Goal: Task Accomplishment & Management: Use online tool/utility

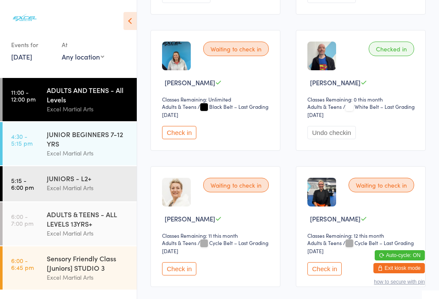
scroll to position [535, 0]
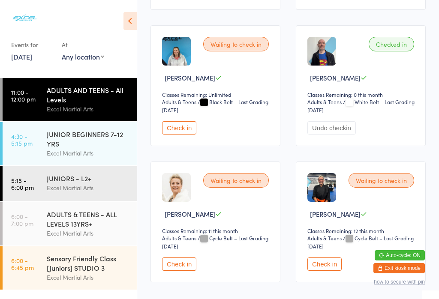
click at [75, 139] on div "JUNIOR BEGINNERS 7-12 YRS" at bounding box center [88, 138] width 83 height 19
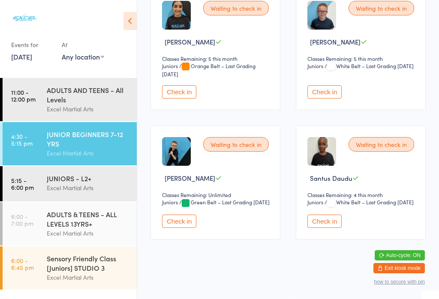
scroll to position [305, 0]
click at [175, 228] on button "Check in" at bounding box center [179, 221] width 34 height 13
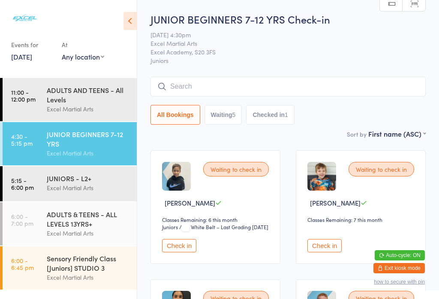
scroll to position [0, 0]
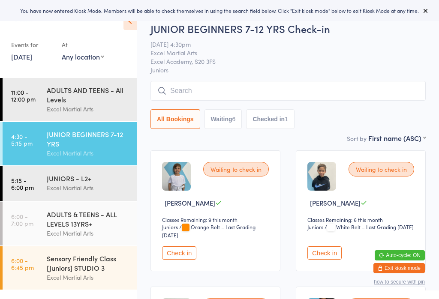
click at [190, 260] on button "Check in" at bounding box center [179, 252] width 34 height 13
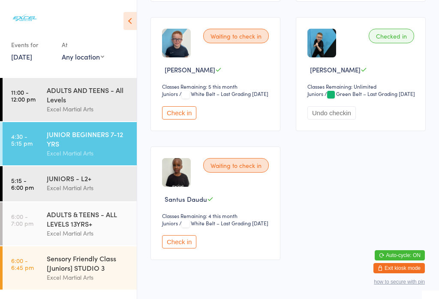
scroll to position [406, 0]
click at [89, 143] on div "JUNIOR BEGINNERS 7-12 YRS" at bounding box center [88, 138] width 83 height 19
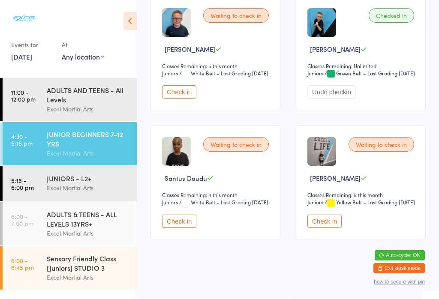
scroll to position [305, 0]
click at [315, 228] on button "Check in" at bounding box center [324, 221] width 34 height 13
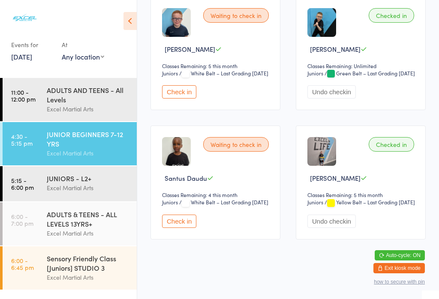
click at [37, 132] on link "4:30 - 5:15 pm JUNIOR BEGINNERS 7-12 YRS Excel Martial Arts" at bounding box center [70, 143] width 134 height 43
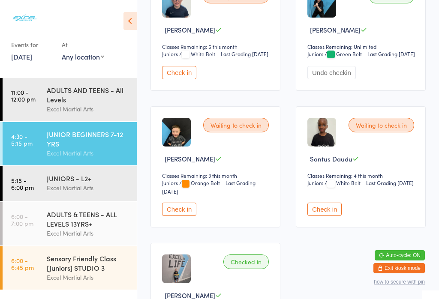
scroll to position [341, 0]
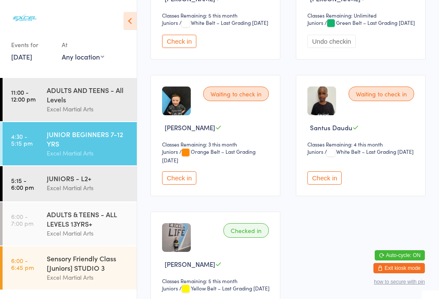
click at [173, 185] on button "Check in" at bounding box center [179, 177] width 34 height 13
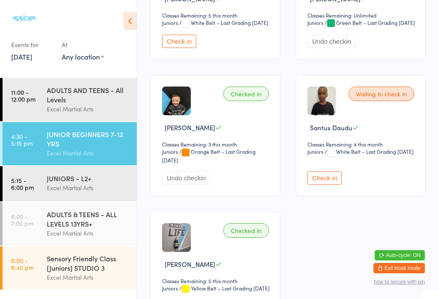
click at [111, 183] on div "JUNIORS - L2+" at bounding box center [88, 178] width 83 height 9
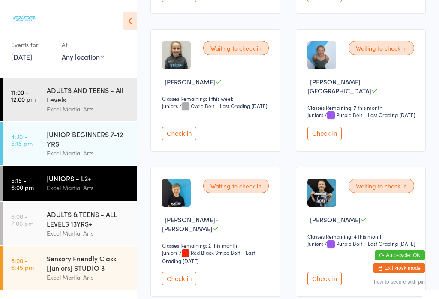
scroll to position [775, 0]
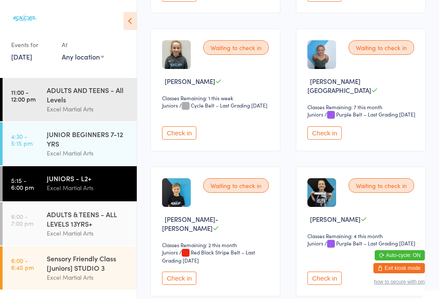
click at [78, 148] on div "JUNIOR BEGINNERS 7-12 YRS" at bounding box center [88, 138] width 83 height 19
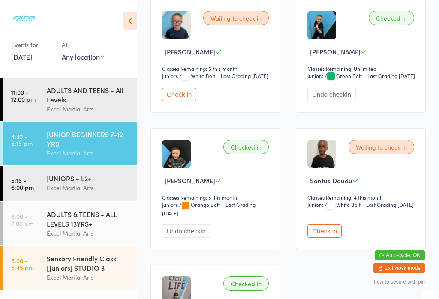
scroll to position [273, 0]
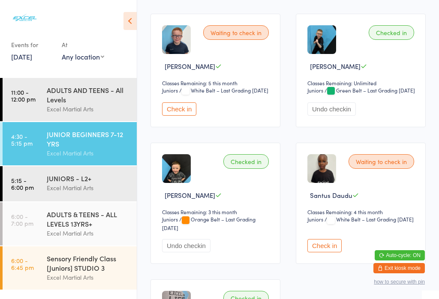
click at [186, 116] on button "Check in" at bounding box center [179, 108] width 34 height 13
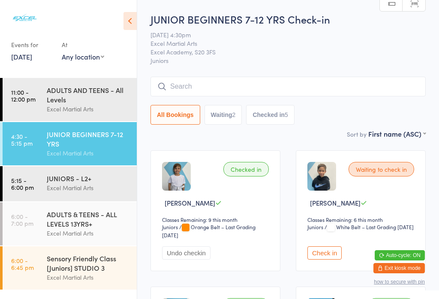
scroll to position [0, 0]
click at [223, 116] on button "Waiting 2" at bounding box center [223, 115] width 38 height 20
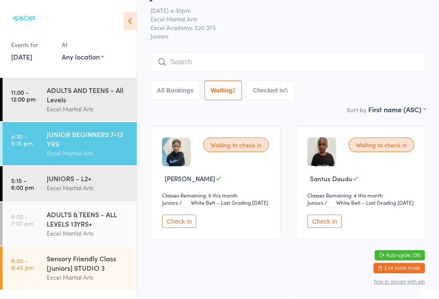
scroll to position [26, 0]
click at [255, 92] on button "Checked in 5" at bounding box center [270, 91] width 48 height 20
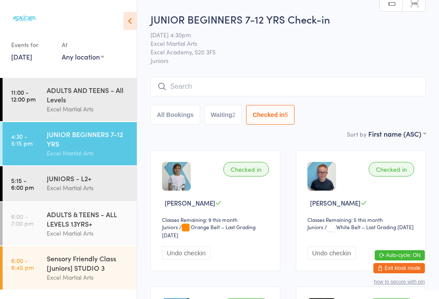
scroll to position [0, 0]
click at [101, 183] on div "JUNIORS - L2+" at bounding box center [88, 178] width 83 height 9
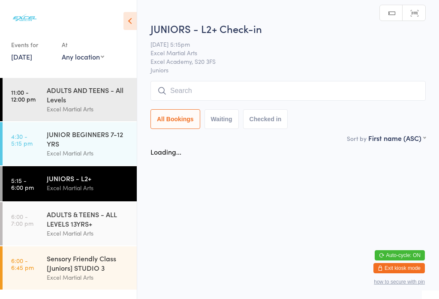
click at [222, 123] on button "Waiting" at bounding box center [221, 119] width 34 height 20
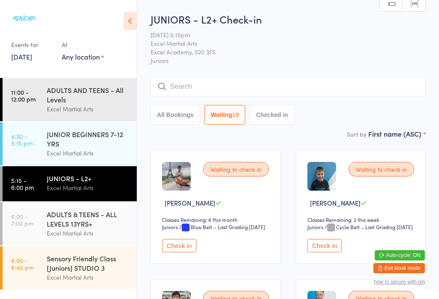
click at [180, 252] on button "Check in" at bounding box center [179, 245] width 34 height 13
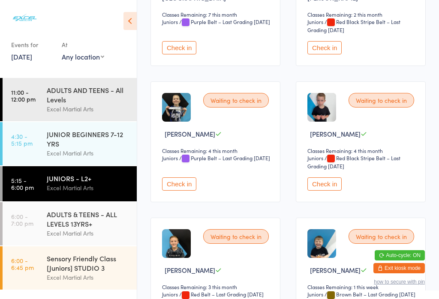
scroll to position [860, 0]
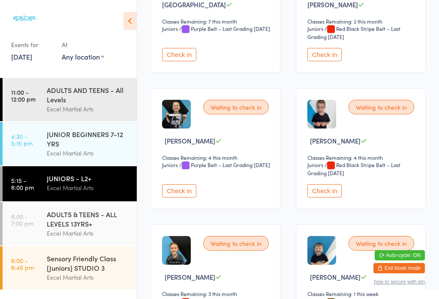
click at [322, 61] on button "Check in" at bounding box center [324, 54] width 34 height 13
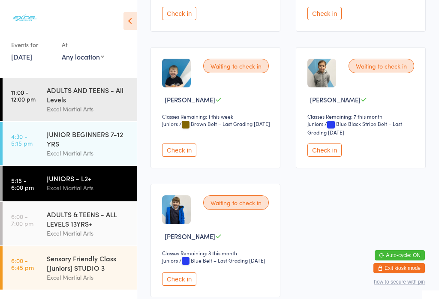
scroll to position [1033, 0]
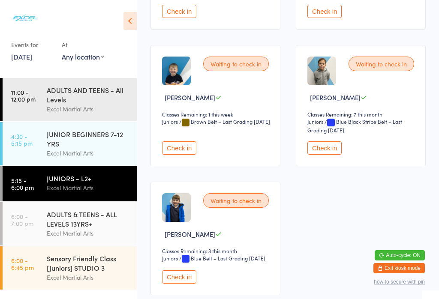
click at [95, 228] on div "ADULTS & TEENS - ALL LEVELS 13YRS+" at bounding box center [88, 219] width 83 height 19
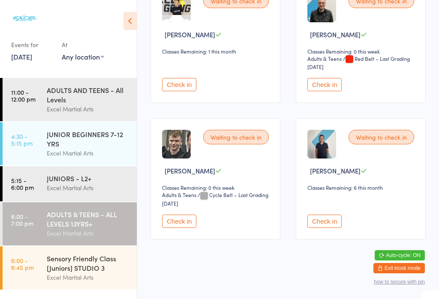
scroll to position [1001, 0]
click at [80, 181] on div "JUNIORS - L2+" at bounding box center [88, 178] width 83 height 9
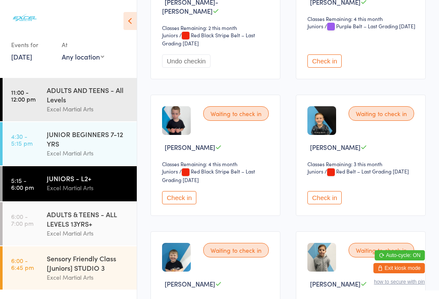
scroll to position [980, 0]
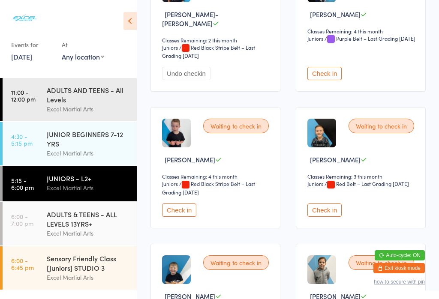
click at [333, 80] on button "Check in" at bounding box center [324, 73] width 34 height 13
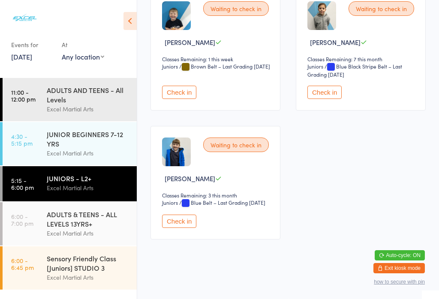
scroll to position [1280, 0]
click at [168, 228] on button "Check in" at bounding box center [179, 221] width 34 height 13
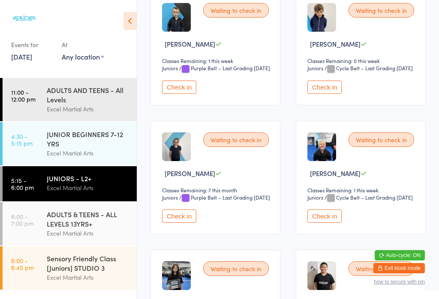
scroll to position [424, 0]
click at [182, 223] on button "Check in" at bounding box center [179, 216] width 34 height 13
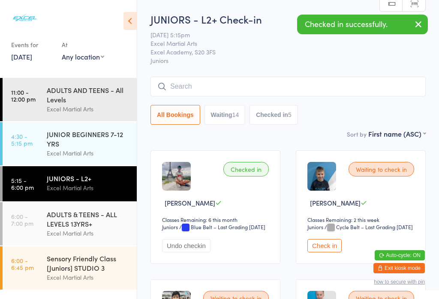
scroll to position [0, 0]
click at [329, 252] on button "Check in" at bounding box center [324, 245] width 34 height 13
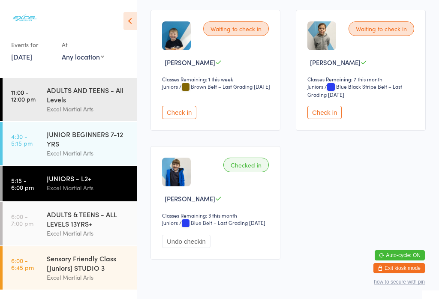
scroll to position [1215, 0]
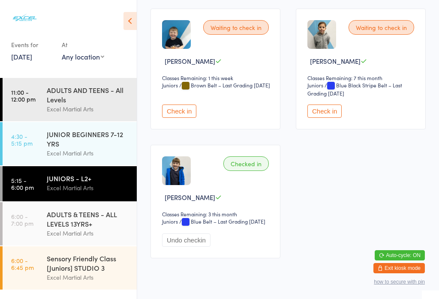
click at [178, 118] on button "Check in" at bounding box center [179, 111] width 34 height 13
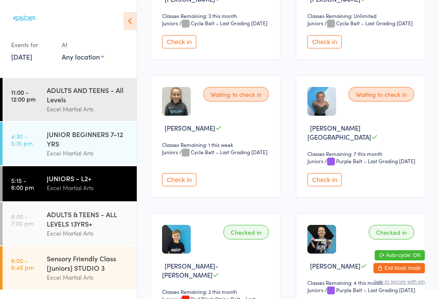
scroll to position [743, 0]
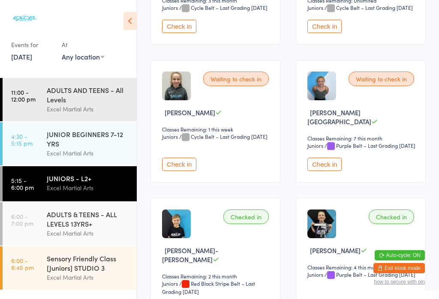
click at [326, 171] on button "Check in" at bounding box center [324, 164] width 34 height 13
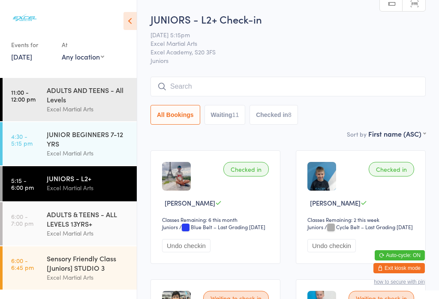
scroll to position [0, 0]
click at [207, 87] on input "search" at bounding box center [287, 87] width 275 height 20
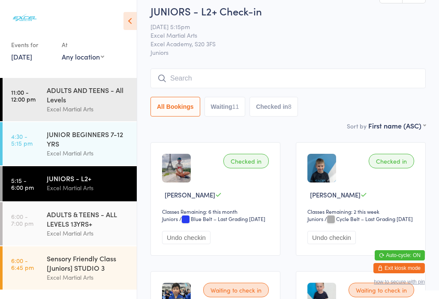
scroll to position [78, 0]
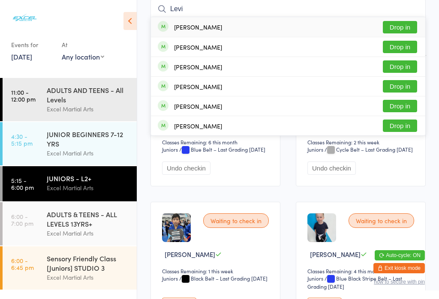
type input "Levi"
click at [396, 30] on button "Drop in" at bounding box center [400, 27] width 34 height 12
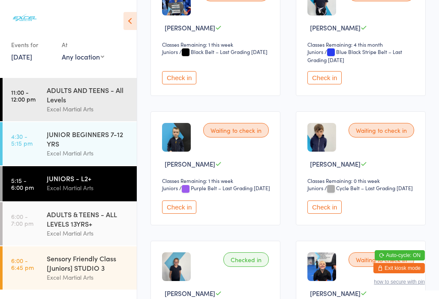
scroll to position [305, 0]
click at [335, 84] on button "Check in" at bounding box center [324, 77] width 34 height 13
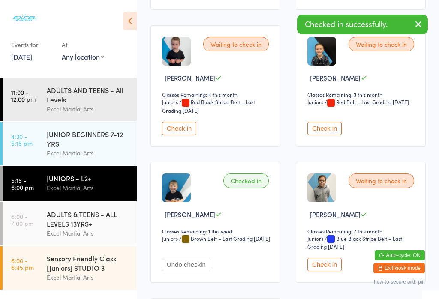
scroll to position [1068, 0]
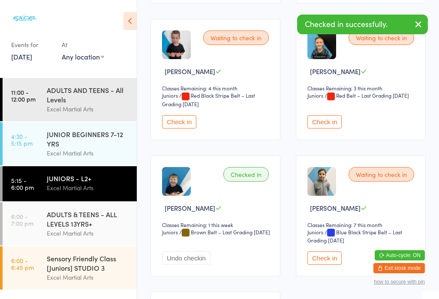
click at [186, 129] on button "Check in" at bounding box center [179, 121] width 34 height 13
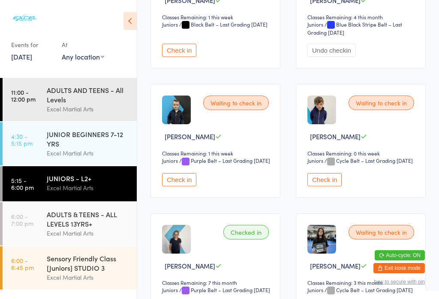
scroll to position [336, 0]
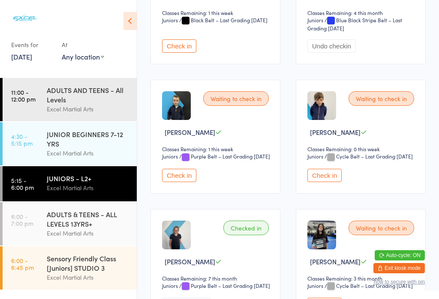
click at [328, 182] on button "Check in" at bounding box center [324, 175] width 34 height 13
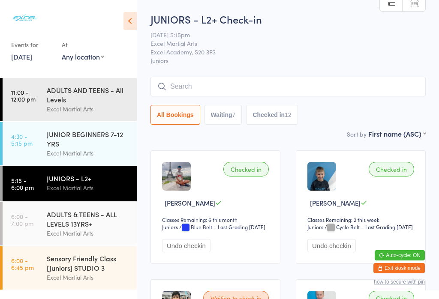
scroll to position [0, 0]
click at [234, 86] on input "search" at bounding box center [287, 87] width 275 height 20
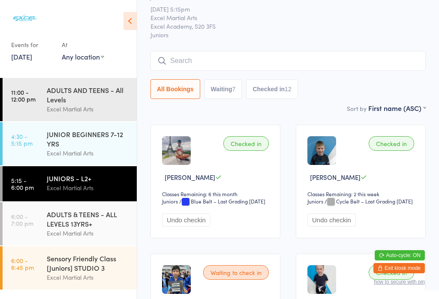
scroll to position [78, 0]
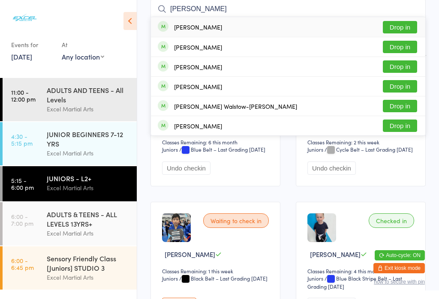
type input "[PERSON_NAME]"
click at [397, 86] on button "Drop in" at bounding box center [400, 86] width 34 height 12
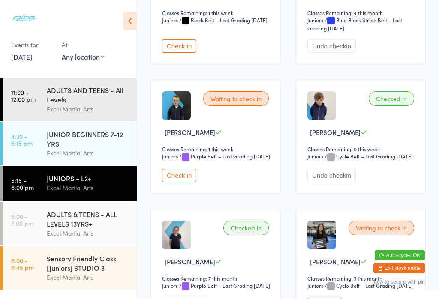
scroll to position [338, 0]
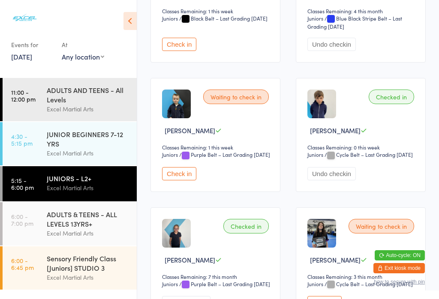
click at [175, 180] on button "Check in" at bounding box center [179, 173] width 34 height 13
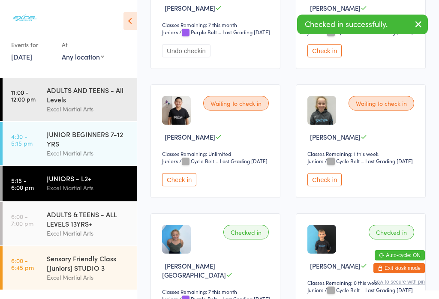
scroll to position [595, 0]
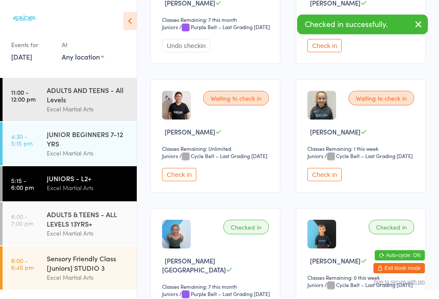
click at [327, 181] on button "Check in" at bounding box center [324, 174] width 34 height 13
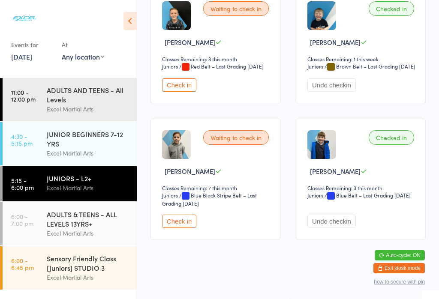
scroll to position [1280, 0]
click at [179, 228] on button "Check in" at bounding box center [179, 221] width 34 height 13
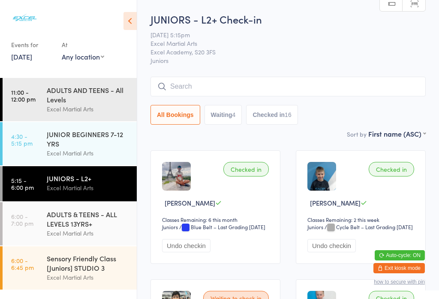
scroll to position [0, 0]
click at [221, 123] on button "Waiting 4" at bounding box center [223, 115] width 38 height 20
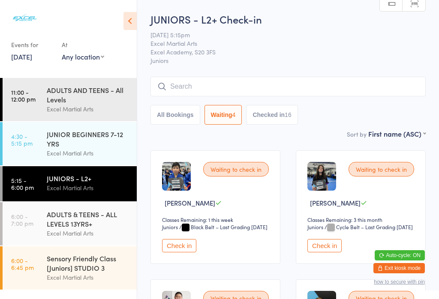
click at [279, 121] on button "Checked in 16" at bounding box center [271, 115] width 51 height 20
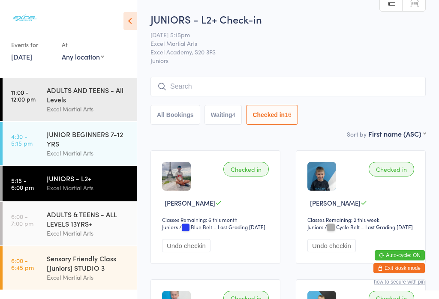
click at [168, 115] on button "All Bookings" at bounding box center [175, 115] width 50 height 20
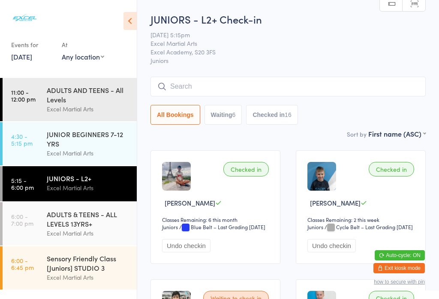
click at [221, 117] on button "Waiting 6" at bounding box center [223, 115] width 38 height 20
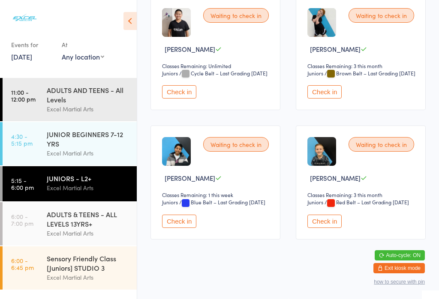
scroll to position [291, 0]
click at [322, 99] on button "Check in" at bounding box center [324, 91] width 34 height 13
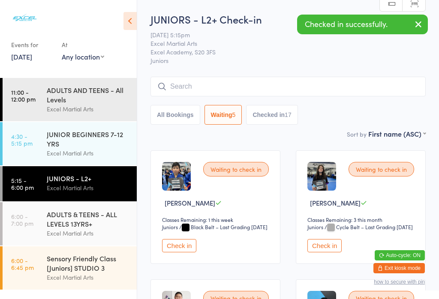
scroll to position [0, 0]
click at [172, 117] on button "All Bookings" at bounding box center [175, 115] width 50 height 20
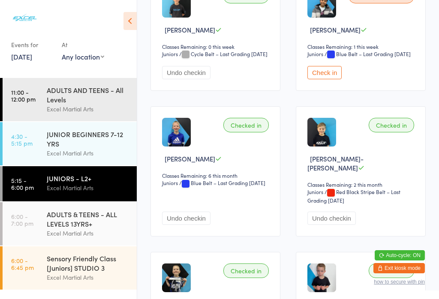
scroll to position [962, 0]
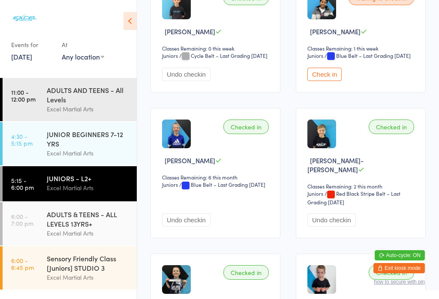
click at [323, 81] on button "Check in" at bounding box center [324, 74] width 34 height 13
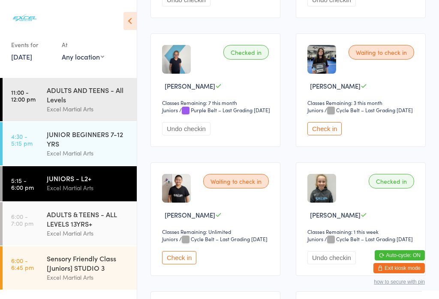
scroll to position [513, 0]
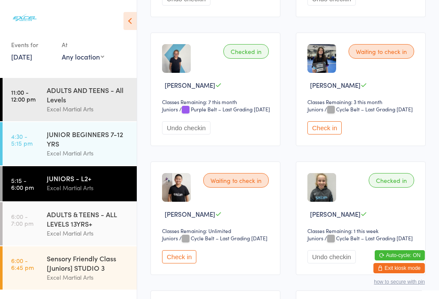
click at [335, 135] on button "Check in" at bounding box center [324, 127] width 34 height 13
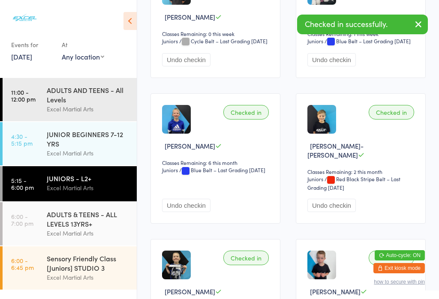
scroll to position [977, 0]
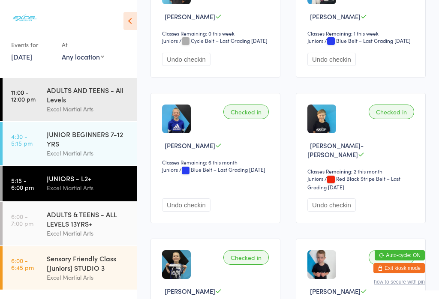
click at [77, 237] on div "Excel Martial Arts" at bounding box center [88, 233] width 83 height 10
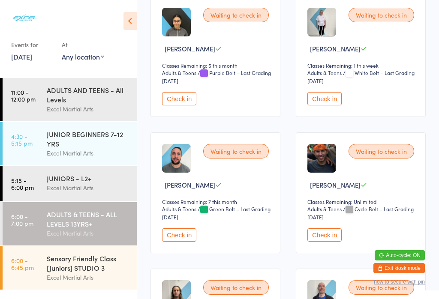
scroll to position [154, 0]
click at [324, 27] on img at bounding box center [321, 22] width 29 height 29
click at [313, 29] on img at bounding box center [321, 22] width 29 height 29
click at [323, 25] on img at bounding box center [321, 22] width 29 height 29
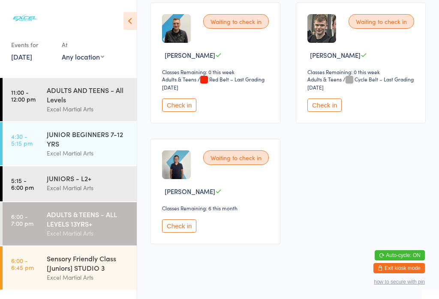
scroll to position [957, 0]
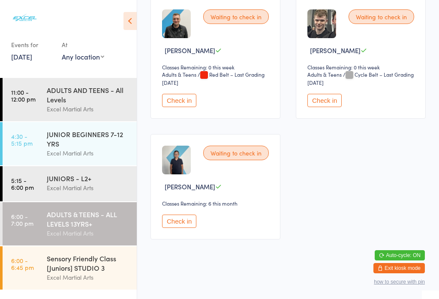
click at [87, 228] on div "ADULTS & TEENS - ALL LEVELS 13YRS+" at bounding box center [88, 219] width 83 height 19
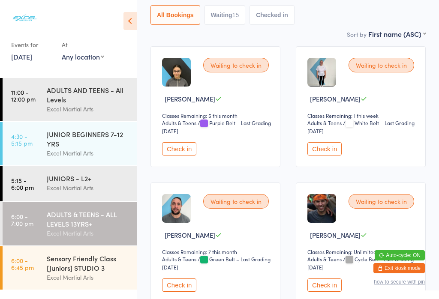
scroll to position [103, 0]
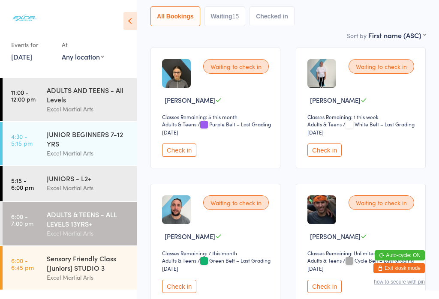
click at [334, 154] on button "Check in" at bounding box center [324, 150] width 34 height 13
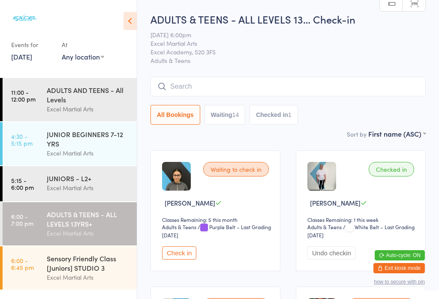
scroll to position [0, 0]
click at [232, 116] on button "Waiting 14" at bounding box center [224, 115] width 41 height 20
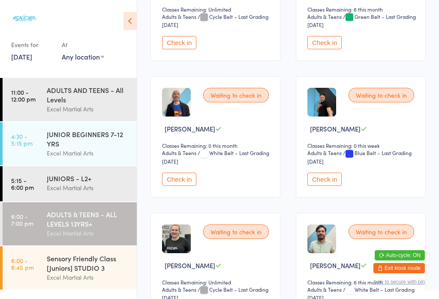
scroll to position [347, 0]
click at [335, 186] on button "Check in" at bounding box center [324, 178] width 34 height 13
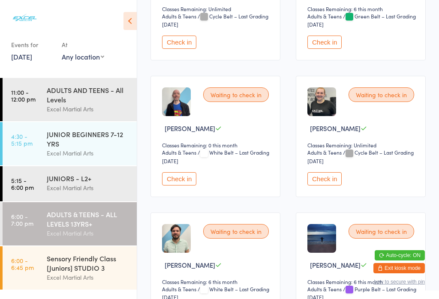
click at [165, 185] on button "Check in" at bounding box center [179, 178] width 34 height 13
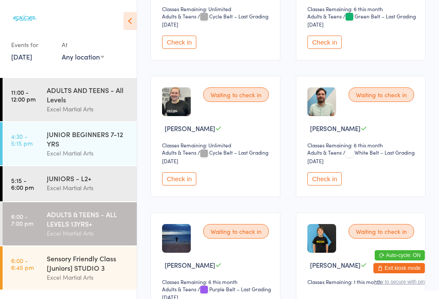
click at [69, 207] on div "ADULTS & TEENS - ALL LEVELS 13YRS+ Excel Martial Arts" at bounding box center [92, 223] width 90 height 43
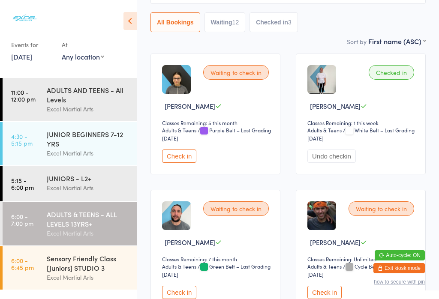
scroll to position [119, 0]
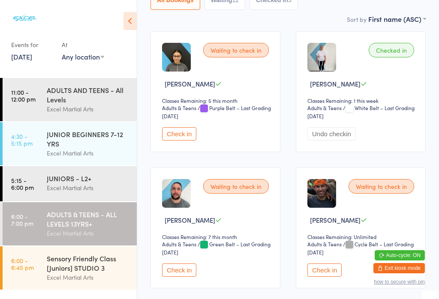
click at [66, 220] on div "ADULTS & TEENS - ALL LEVELS 13YRS+" at bounding box center [88, 219] width 83 height 19
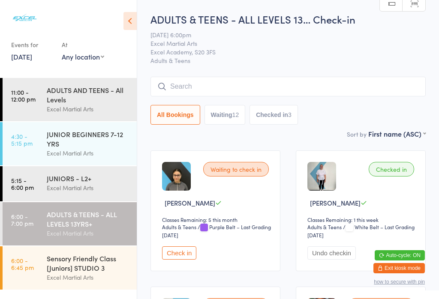
scroll to position [0, 0]
click at [77, 177] on div "JUNIORS - L2+" at bounding box center [88, 178] width 83 height 9
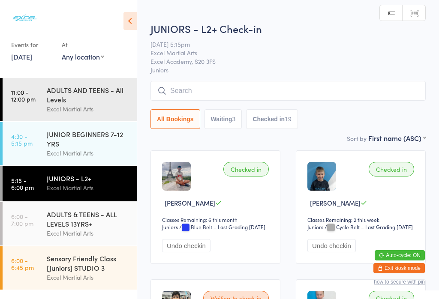
click at [77, 226] on div "ADULTS & TEENS - ALL LEVELS 13YRS+" at bounding box center [88, 219] width 83 height 19
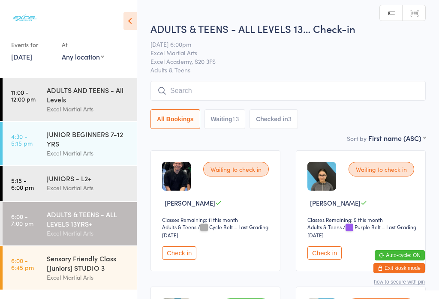
click at [182, 260] on button "Check in" at bounding box center [179, 252] width 34 height 13
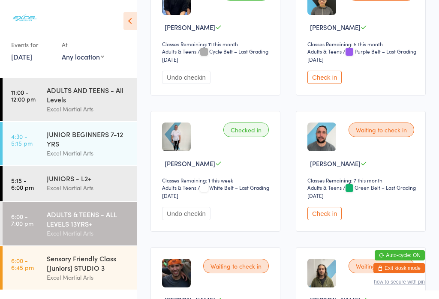
scroll to position [178, 0]
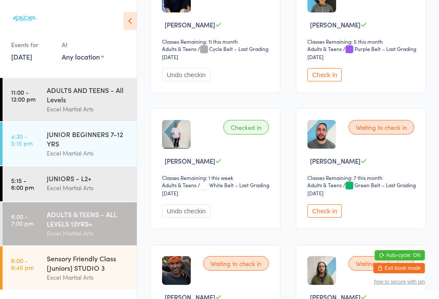
click at [334, 218] on button "Check in" at bounding box center [324, 210] width 34 height 13
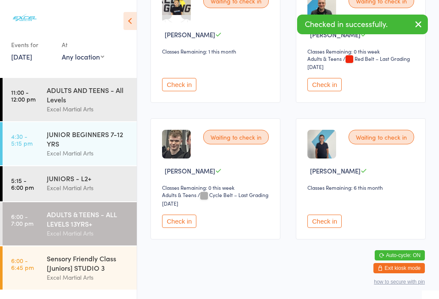
scroll to position [1001, 0]
click at [325, 228] on button "Check in" at bounding box center [324, 221] width 34 height 13
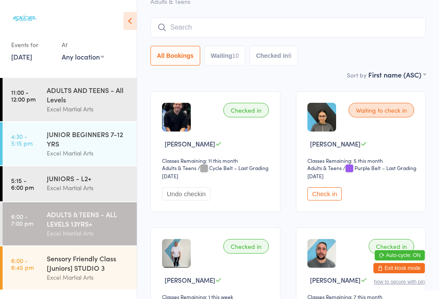
scroll to position [56, 0]
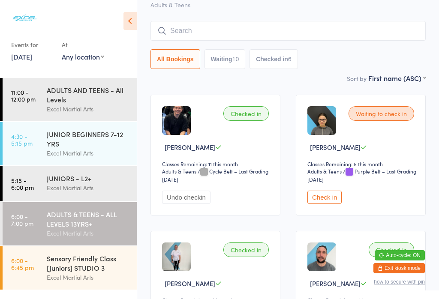
click at [321, 204] on button "Check in" at bounding box center [324, 197] width 34 height 13
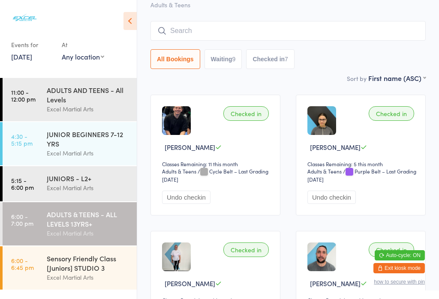
click at [34, 228] on link "6:00 - 7:00 pm ADULTS & TEENS - ALL LEVELS 13YRS+ Excel Martial Arts" at bounding box center [70, 223] width 134 height 43
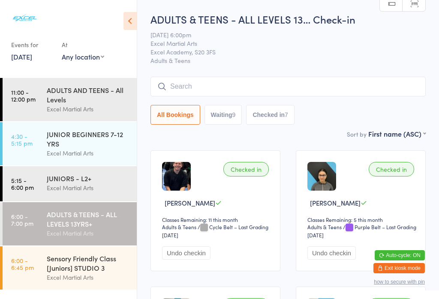
scroll to position [0, 0]
click at [219, 80] on input "search" at bounding box center [287, 87] width 275 height 20
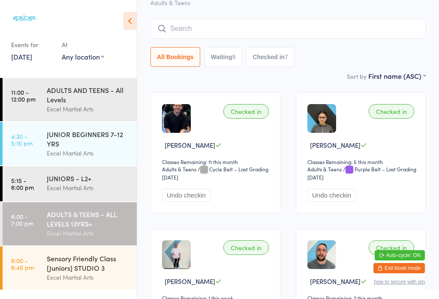
scroll to position [78, 0]
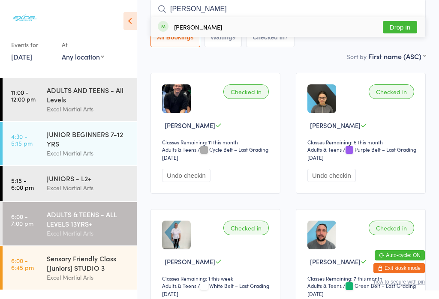
type input "Jess"
click at [392, 28] on button "Drop in" at bounding box center [400, 27] width 34 height 12
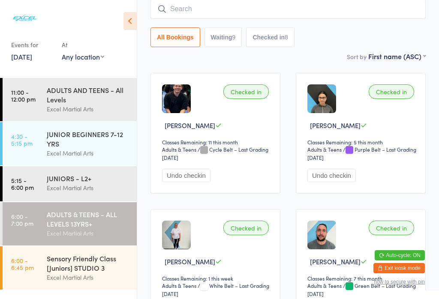
click at [43, 275] on link "6:00 - 6:45 pm Sensory Friendly Class [Juniors] STUDIO 3 Excel Martial Arts" at bounding box center [70, 267] width 134 height 43
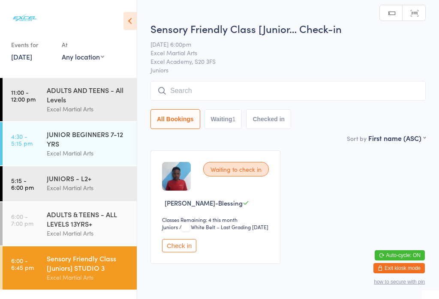
click at [255, 90] on input "search" at bounding box center [287, 91] width 275 height 20
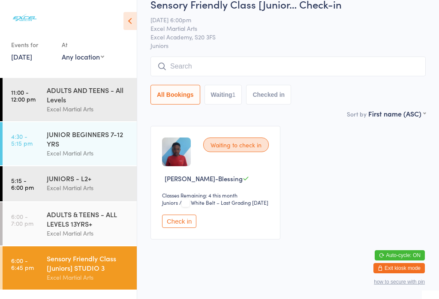
scroll to position [82, 0]
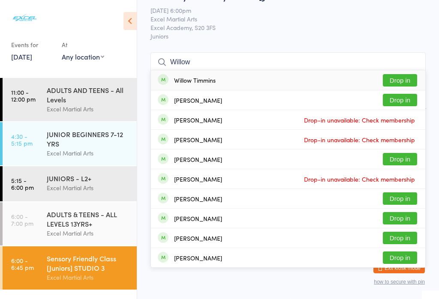
type input "Willow"
click at [399, 74] on button "Drop in" at bounding box center [400, 80] width 34 height 12
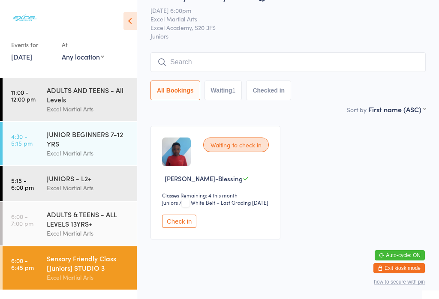
scroll to position [39, 0]
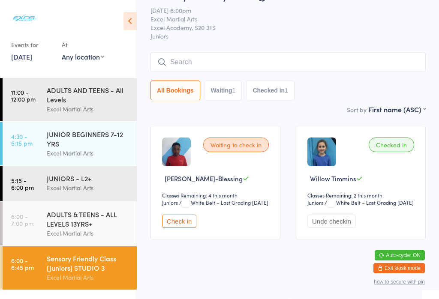
click at [42, 231] on link "6:00 - 7:00 pm ADULTS & TEENS - ALL LEVELS 13YRS+ Excel Martial Arts" at bounding box center [70, 223] width 134 height 43
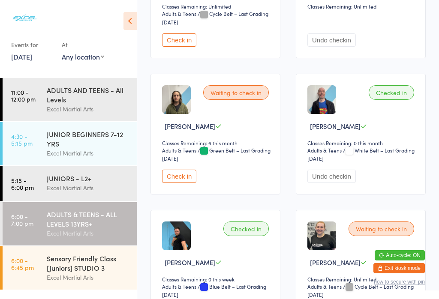
scroll to position [488, 0]
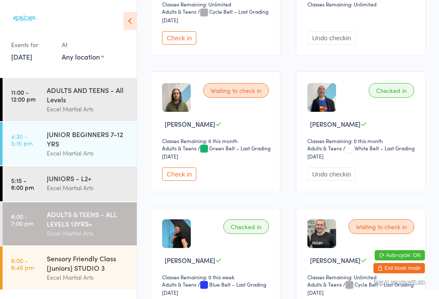
click at [173, 181] on button "Check in" at bounding box center [179, 174] width 34 height 13
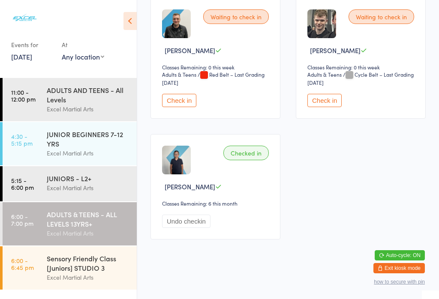
click at [322, 102] on button "Check in" at bounding box center [324, 100] width 34 height 13
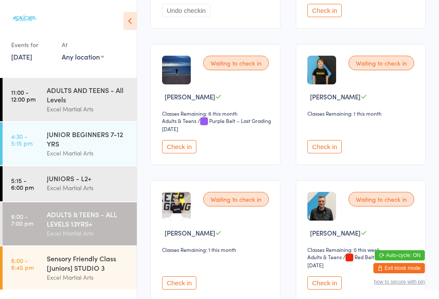
scroll to position [756, 0]
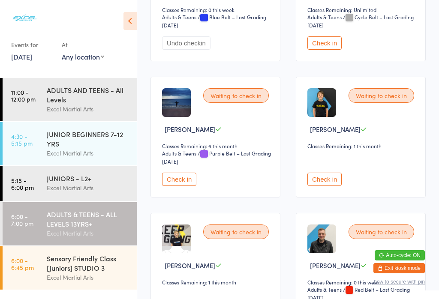
click at [174, 186] on button "Check in" at bounding box center [179, 179] width 34 height 13
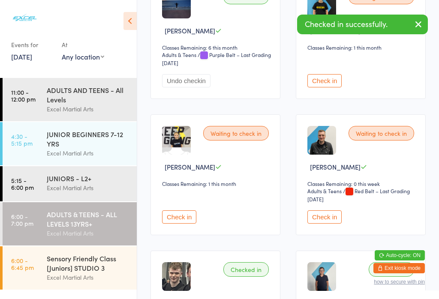
scroll to position [855, 0]
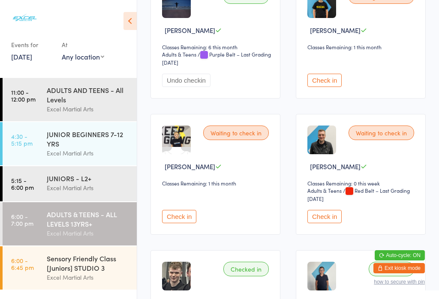
click at [90, 273] on div "Sensory Friendly Class [Juniors] STUDIO 3" at bounding box center [88, 263] width 83 height 19
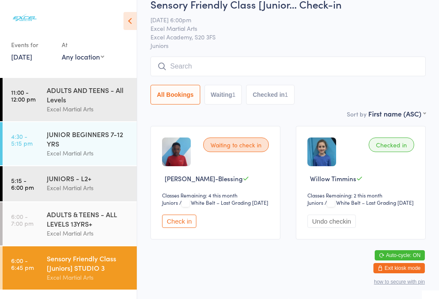
scroll to position [26, 0]
click at [185, 228] on button "Check in" at bounding box center [179, 221] width 34 height 13
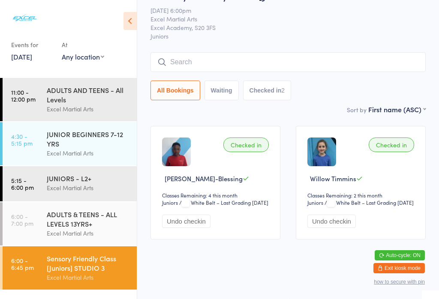
click at [223, 96] on button "Waiting" at bounding box center [221, 91] width 34 height 20
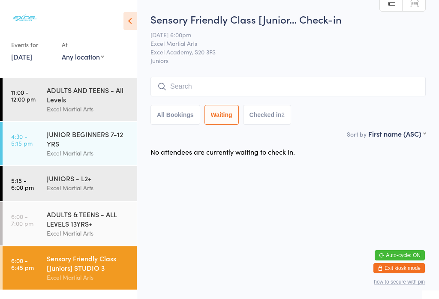
scroll to position [0, 0]
click at [181, 112] on button "All Bookings" at bounding box center [175, 115] width 50 height 20
